Goal: Task Accomplishment & Management: Use online tool/utility

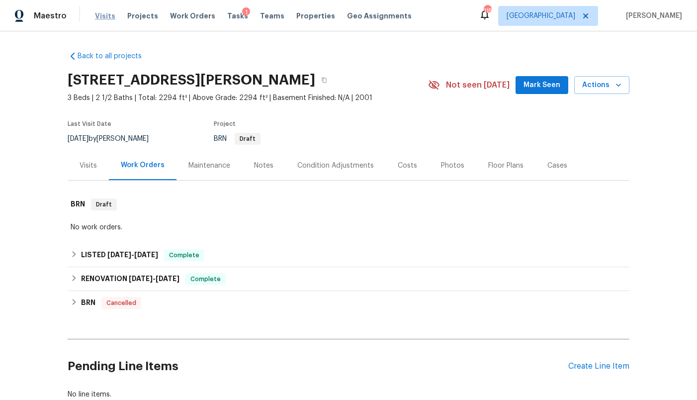
click at [101, 15] on span "Visits" at bounding box center [105, 16] width 20 height 10
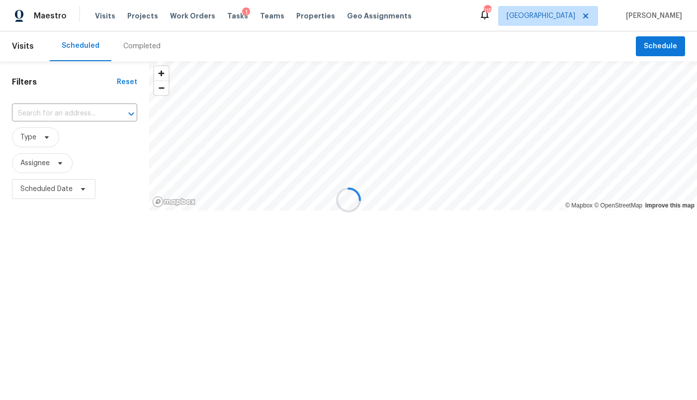
click at [578, 18] on div at bounding box center [348, 200] width 697 height 400
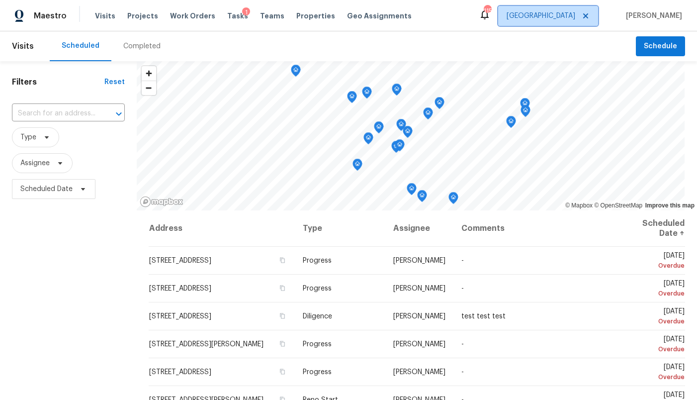
click at [575, 18] on span "[GEOGRAPHIC_DATA]" at bounding box center [541, 16] width 69 height 10
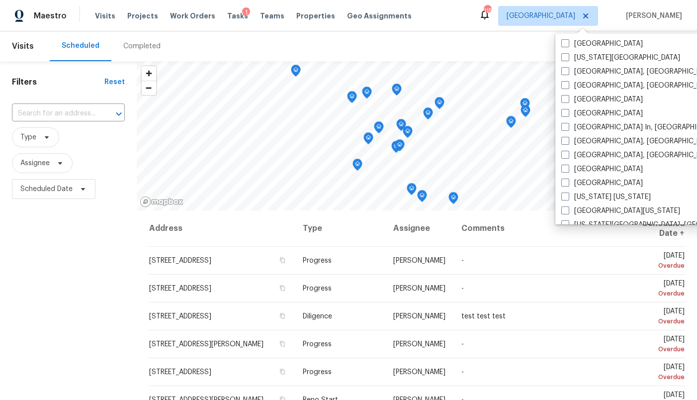
scroll to position [358, 0]
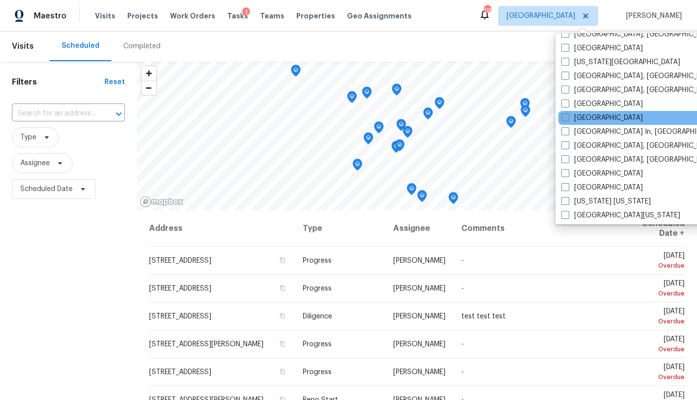
click at [595, 115] on label "[GEOGRAPHIC_DATA]" at bounding box center [602, 118] width 82 height 10
click at [568, 115] on input "[GEOGRAPHIC_DATA]" at bounding box center [564, 116] width 6 height 6
checkbox input "true"
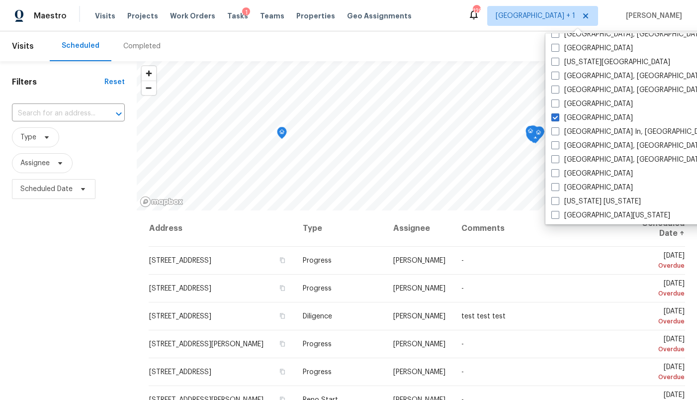
click at [142, 41] on div "Completed" at bounding box center [141, 46] width 37 height 10
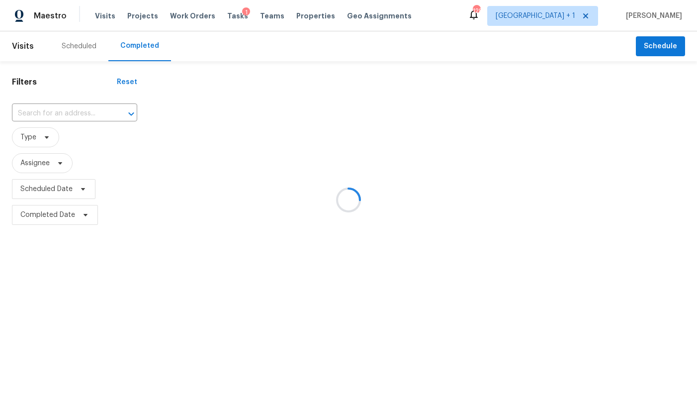
click at [63, 111] on div at bounding box center [348, 200] width 697 height 400
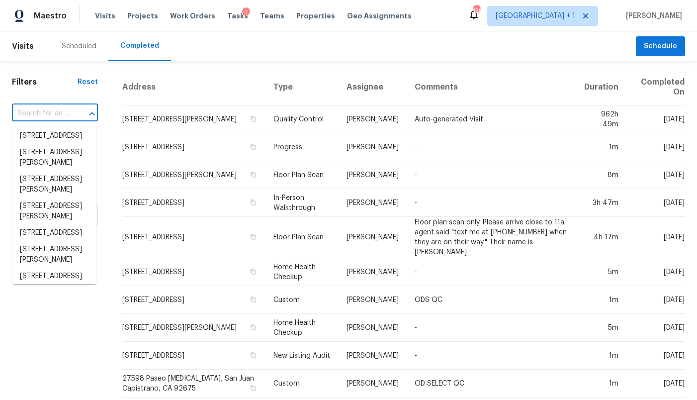
click at [63, 111] on input "text" at bounding box center [41, 113] width 58 height 15
paste input "[STREET_ADDRESS]"
type input "[STREET_ADDRESS]"
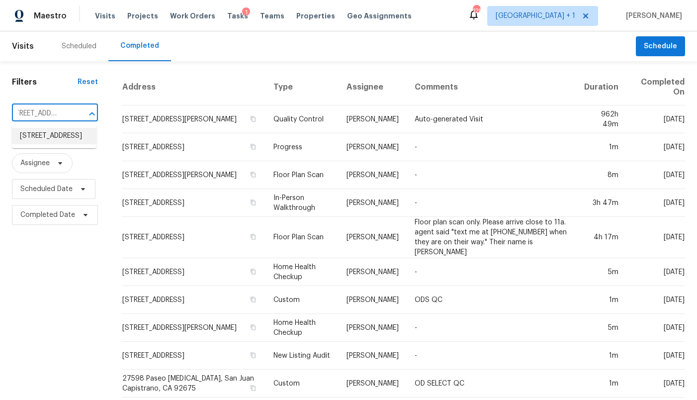
click at [55, 140] on li "[STREET_ADDRESS]" at bounding box center [54, 136] width 85 height 16
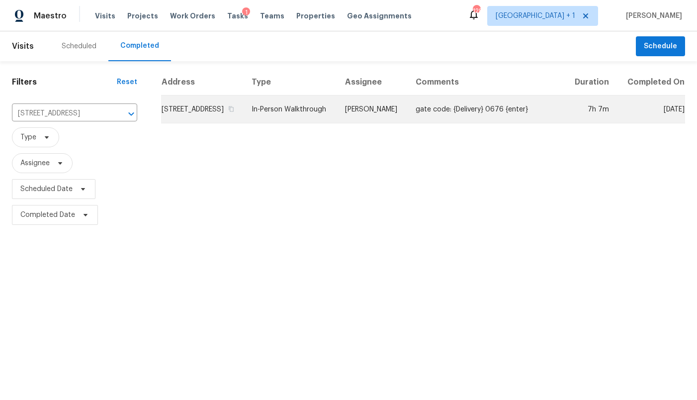
click at [180, 114] on td "[STREET_ADDRESS]" at bounding box center [202, 109] width 83 height 28
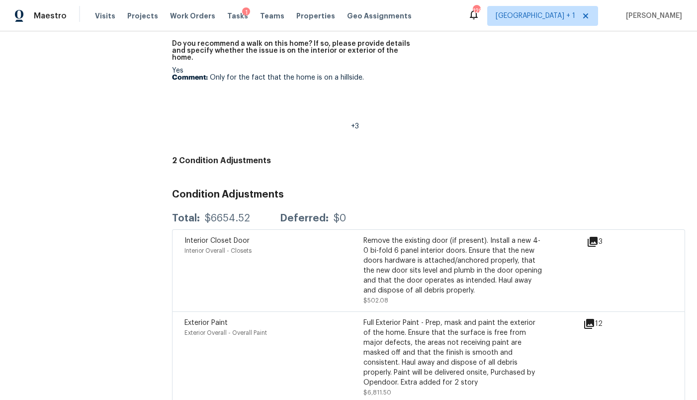
scroll to position [2462, 0]
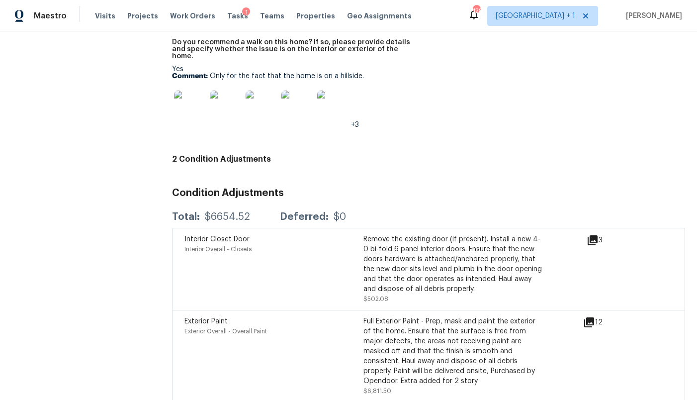
click at [592, 317] on icon at bounding box center [589, 322] width 10 height 10
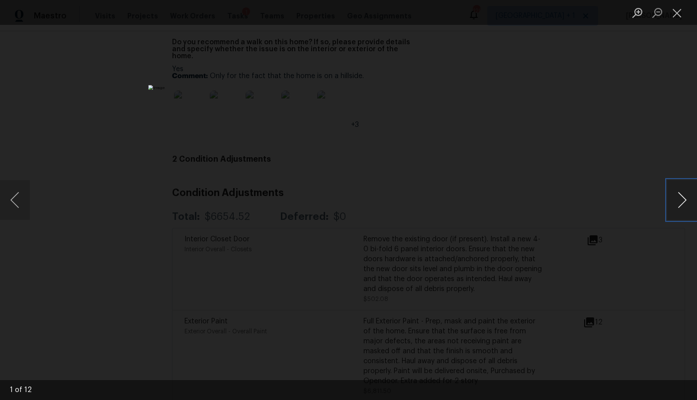
click at [682, 198] on button "Next image" at bounding box center [682, 200] width 30 height 40
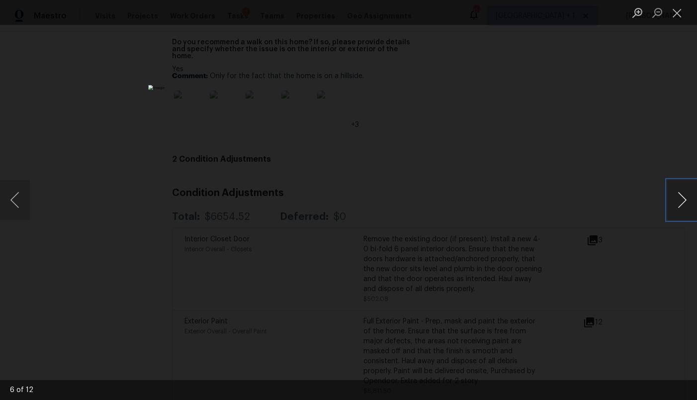
click at [682, 198] on button "Next image" at bounding box center [682, 200] width 30 height 40
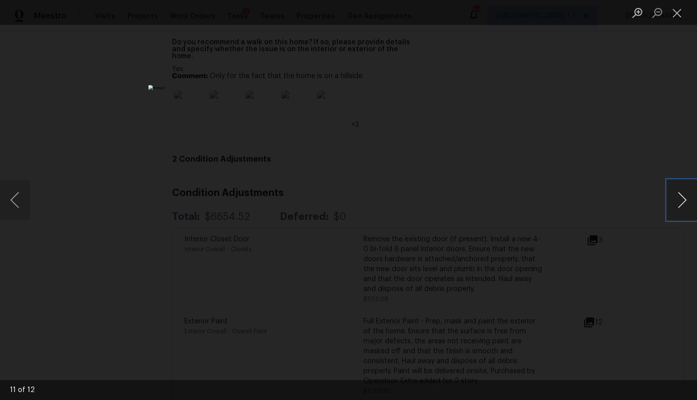
click at [682, 198] on button "Next image" at bounding box center [682, 200] width 30 height 40
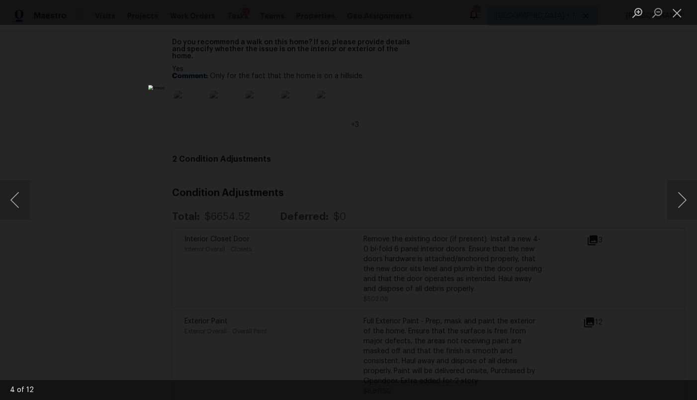
click at [544, 84] on div "Lightbox" at bounding box center [348, 200] width 697 height 400
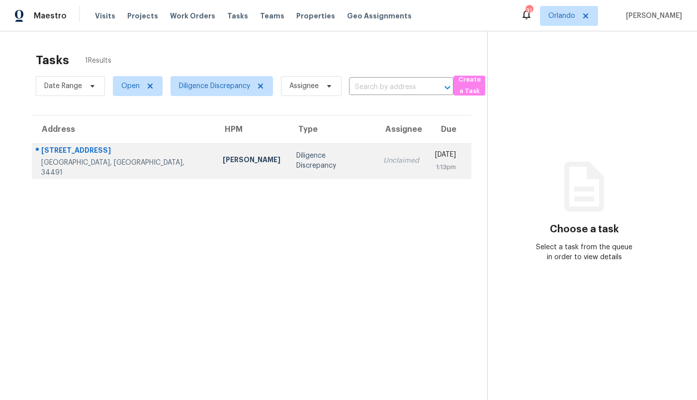
click at [288, 168] on td "Diligence Discrepancy" at bounding box center [331, 160] width 87 height 35
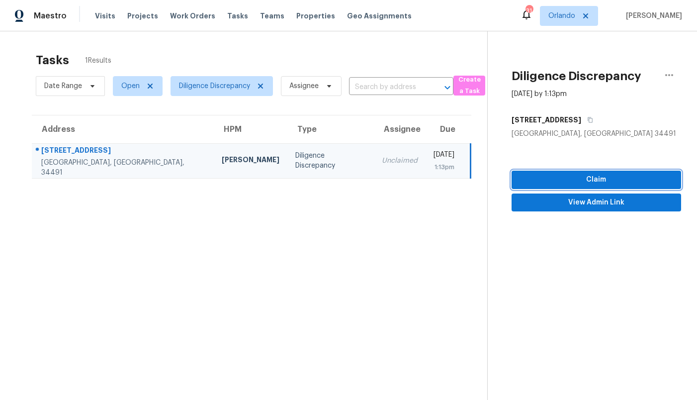
click at [592, 182] on span "Claim" at bounding box center [596, 179] width 154 height 12
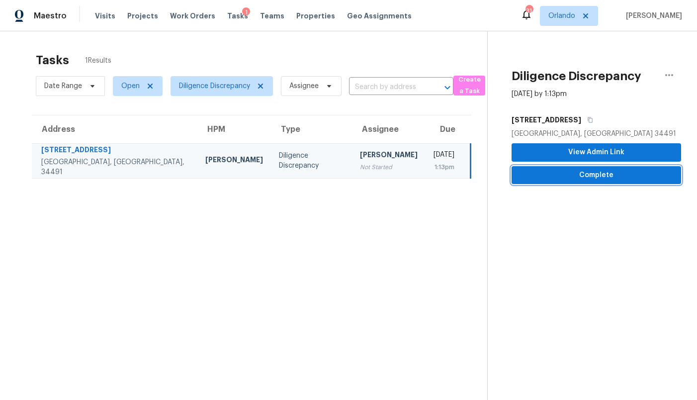
click at [594, 181] on button "Complete" at bounding box center [597, 175] width 170 height 18
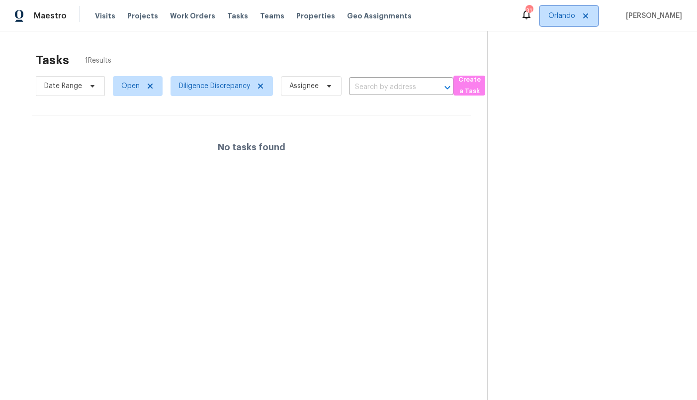
click at [575, 12] on span "Orlando" at bounding box center [561, 16] width 27 height 10
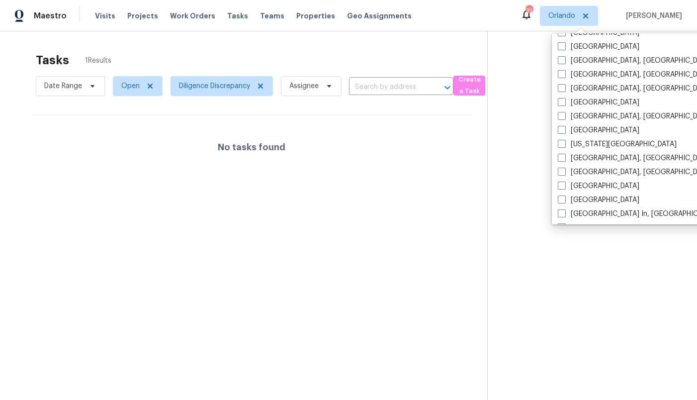
scroll to position [302, 0]
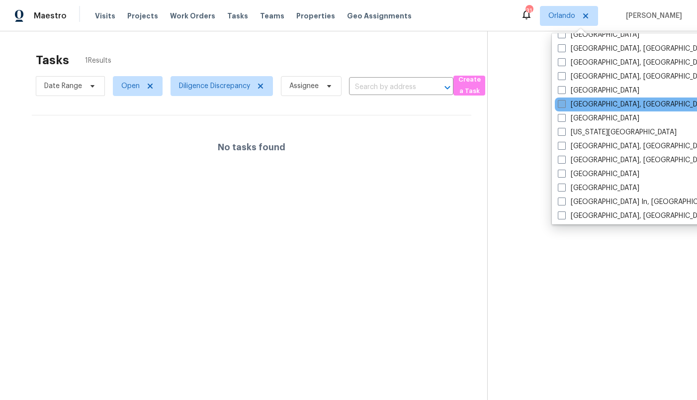
click at [586, 108] on label "[GEOGRAPHIC_DATA], [GEOGRAPHIC_DATA]" at bounding box center [635, 104] width 154 height 10
click at [564, 106] on input "[GEOGRAPHIC_DATA], [GEOGRAPHIC_DATA]" at bounding box center [561, 102] width 6 height 6
checkbox input "true"
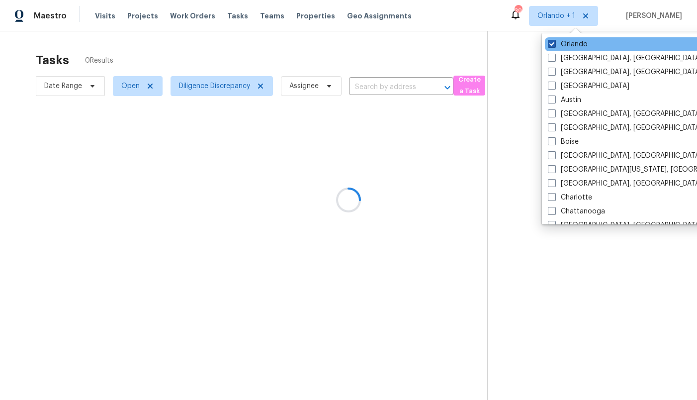
click at [573, 44] on label "Orlando" at bounding box center [568, 44] width 40 height 10
click at [554, 44] on input "Orlando" at bounding box center [551, 42] width 6 height 6
checkbox input "false"
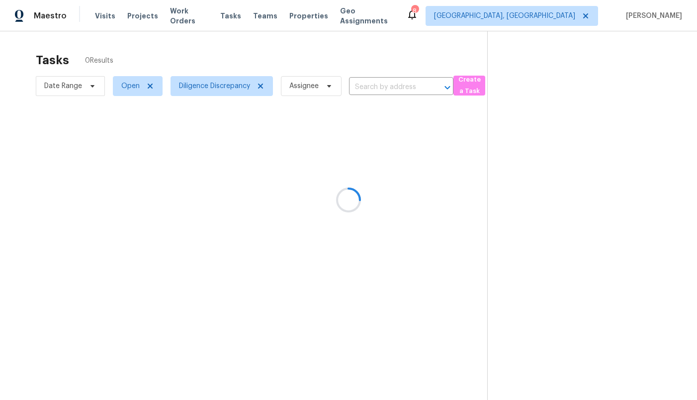
click at [260, 86] on div at bounding box center [348, 200] width 697 height 400
click at [260, 86] on icon at bounding box center [260, 86] width 5 height 5
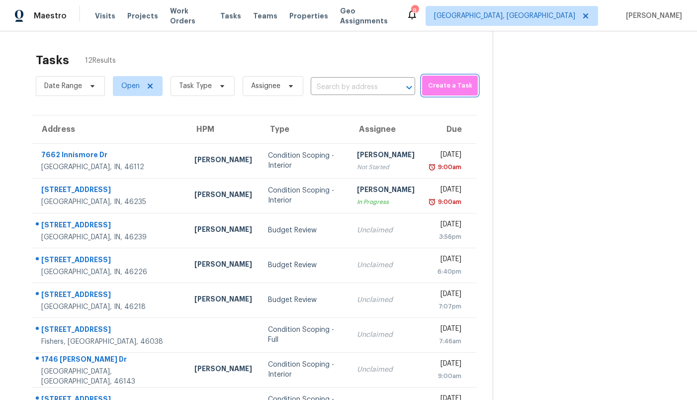
click at [432, 81] on span "Create a Task" at bounding box center [450, 85] width 46 height 11
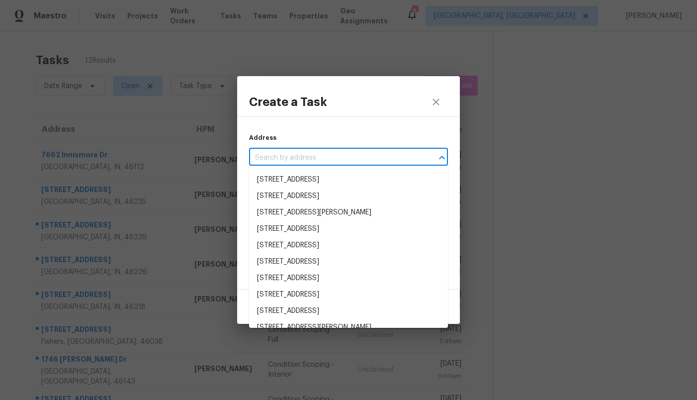
click at [322, 156] on input "text" at bounding box center [334, 157] width 171 height 15
paste input "8049 Colt Dr, Plainfield, IN 46168"
type input "8049 Colt Dr, Plainfield, IN 46168"
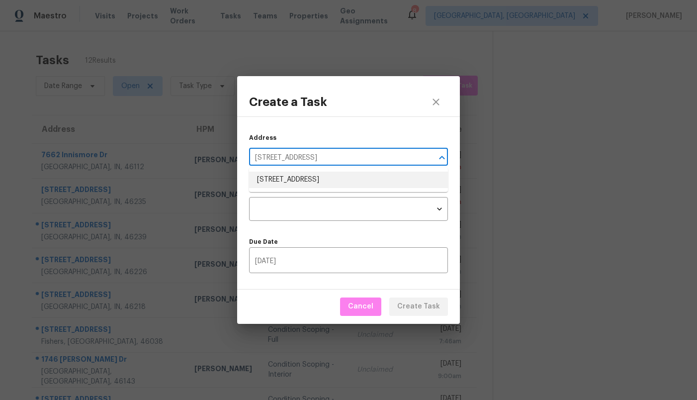
click at [316, 179] on li "8049 Colt Dr, Plainfield, IN 46168" at bounding box center [348, 179] width 199 height 16
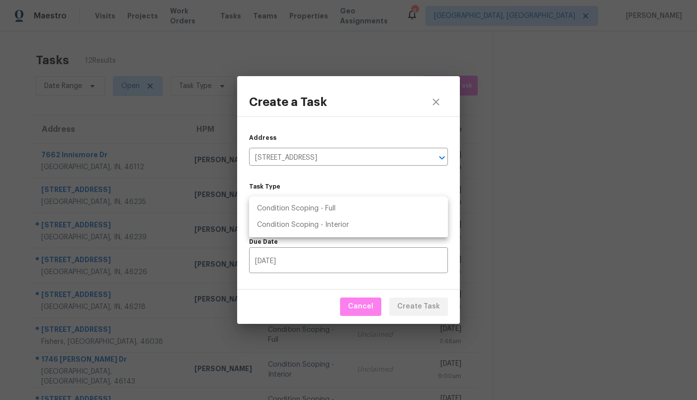
click at [316, 202] on body "Maestro Visits Projects Work Orders Tasks Teams Properties Geo Assignments 8 In…" at bounding box center [348, 200] width 697 height 400
click at [317, 208] on li "Condition Scoping - Full" at bounding box center [348, 208] width 199 height 16
type input "virtual_full_assessment"
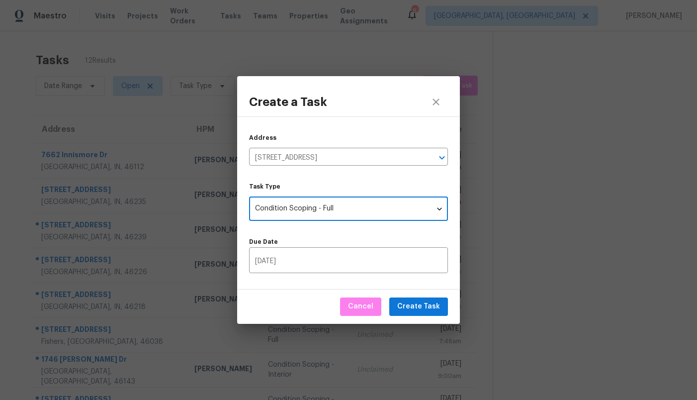
click at [325, 226] on div "Address 8049 Colt Dr, Plainfield, IN 46168 ​ Task Type Condition Scoping - Full…" at bounding box center [348, 202] width 223 height 173
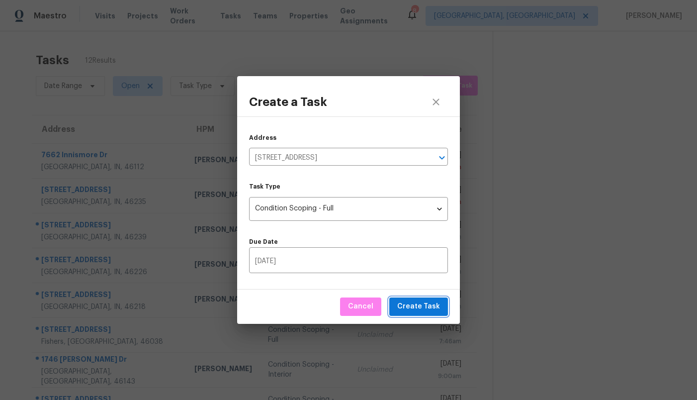
click at [431, 305] on span "Create Task" at bounding box center [418, 306] width 43 height 12
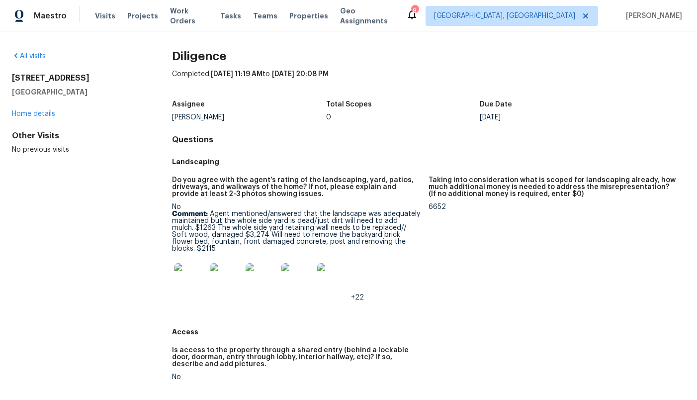
click at [189, 274] on img at bounding box center [190, 279] width 32 height 32
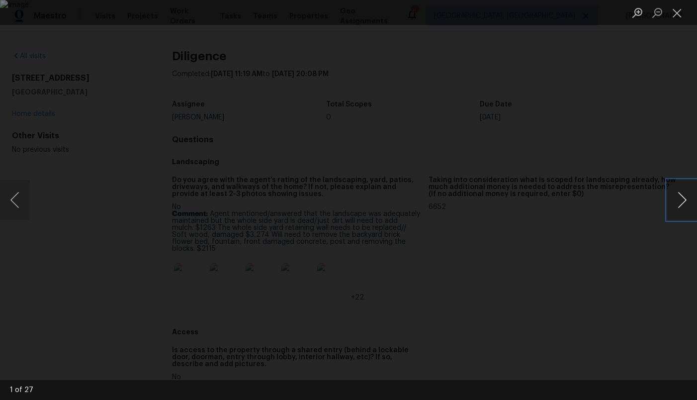
click at [680, 194] on button "Next image" at bounding box center [682, 200] width 30 height 40
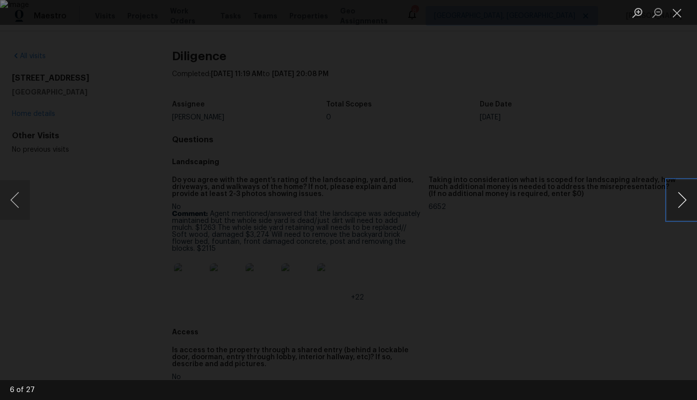
click at [680, 194] on button "Next image" at bounding box center [682, 200] width 30 height 40
click at [684, 204] on button "Next image" at bounding box center [682, 200] width 30 height 40
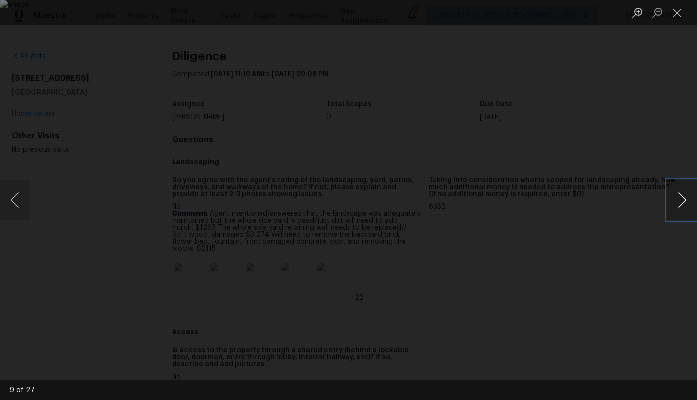
click at [684, 204] on button "Next image" at bounding box center [682, 200] width 30 height 40
click at [660, 147] on div "Lightbox" at bounding box center [348, 200] width 697 height 400
